Goal: Navigation & Orientation: Go to known website

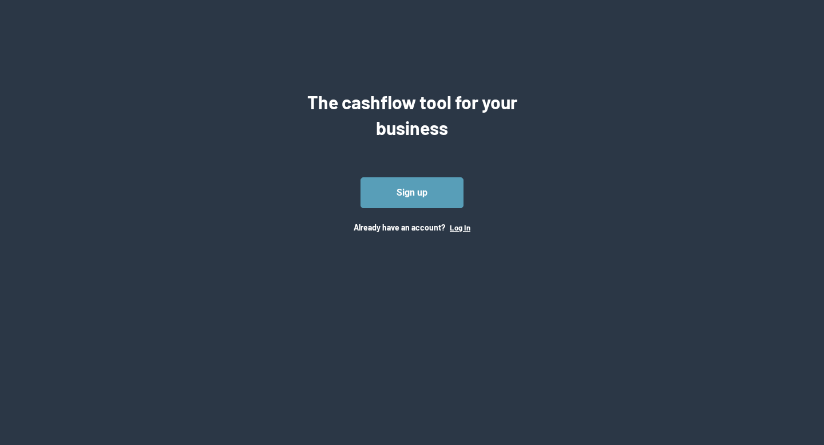
click at [456, 230] on button "Log In" at bounding box center [460, 227] width 21 height 9
click at [463, 227] on button "Log In" at bounding box center [460, 227] width 21 height 9
